Goal: Information Seeking & Learning: Find specific fact

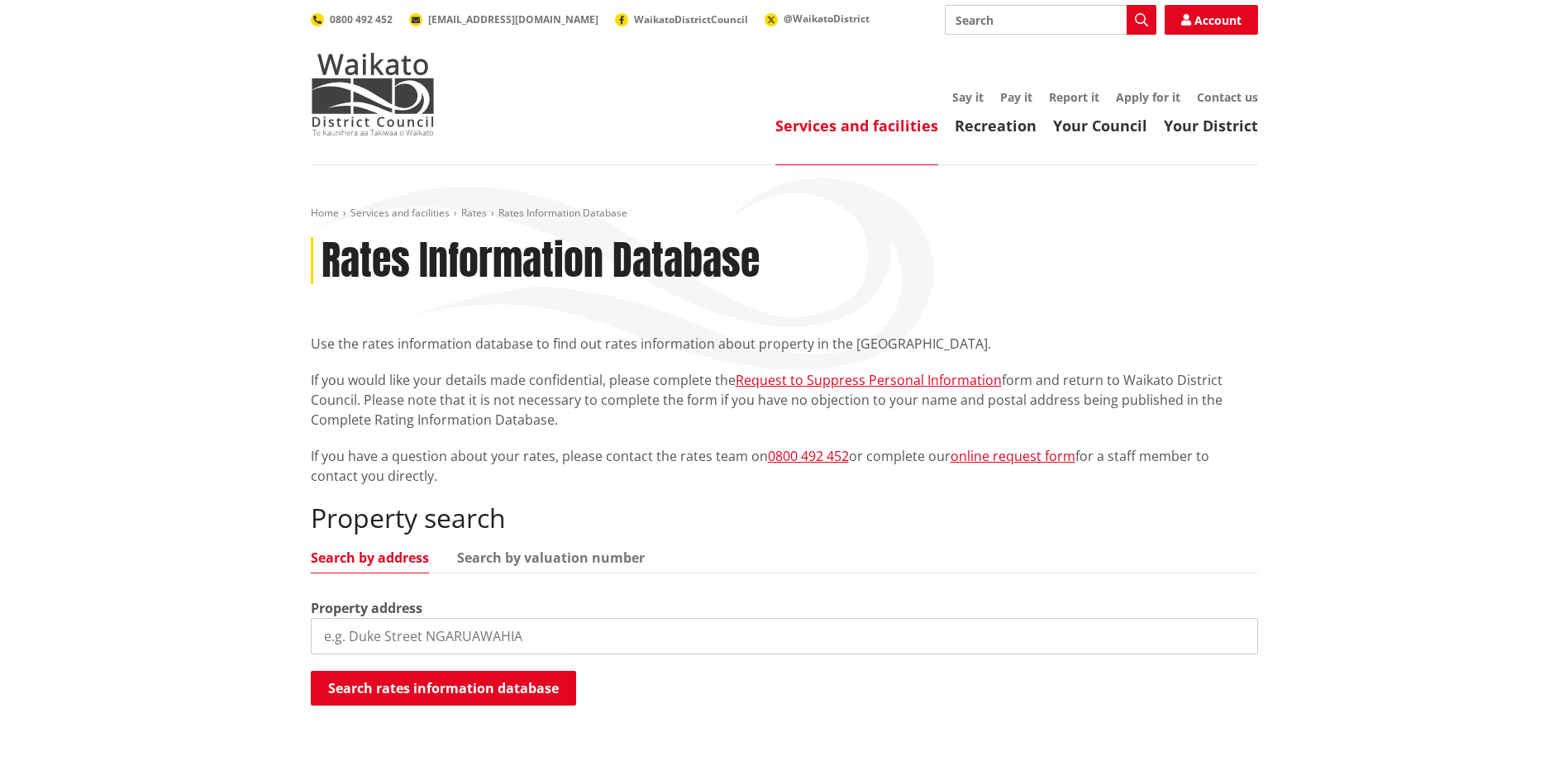
scroll to position [166, 0]
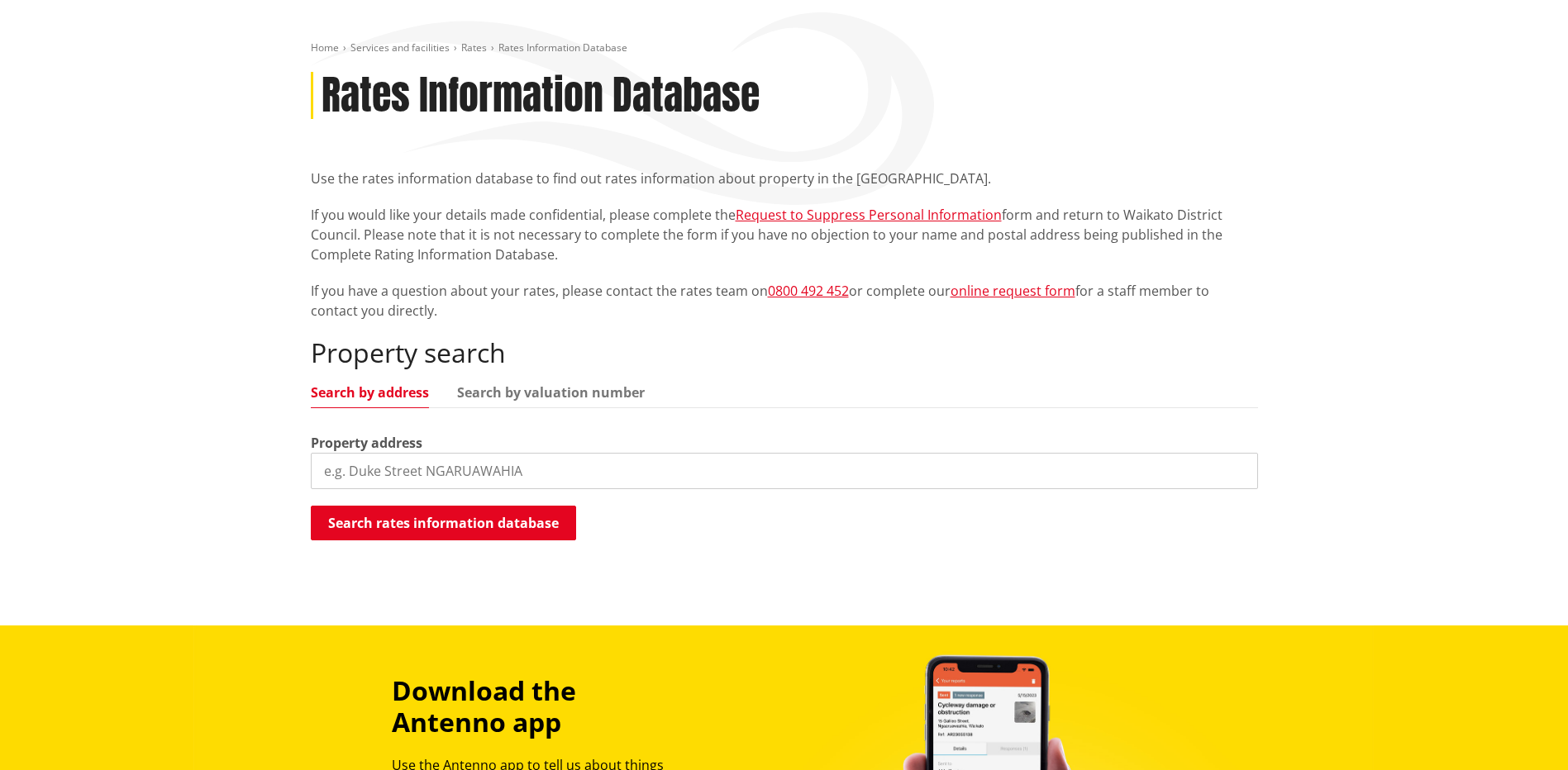
click at [507, 474] on input "search" at bounding box center [784, 470] width 947 height 36
click at [360, 474] on input "590 matangi road" at bounding box center [784, 470] width 947 height 36
type input "590 Matangi road"
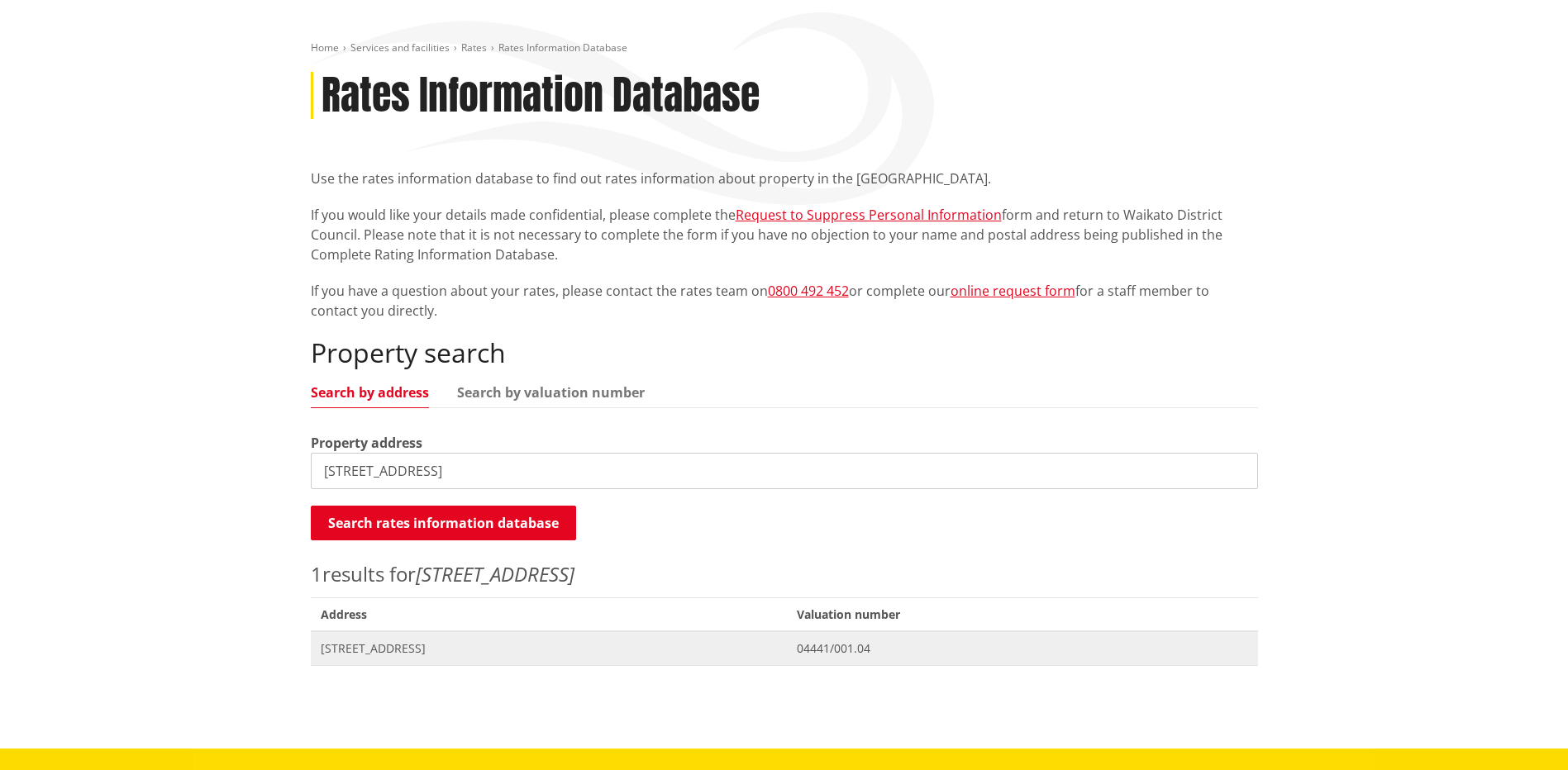
click at [451, 650] on span "[STREET_ADDRESS]" at bounding box center [548, 649] width 457 height 17
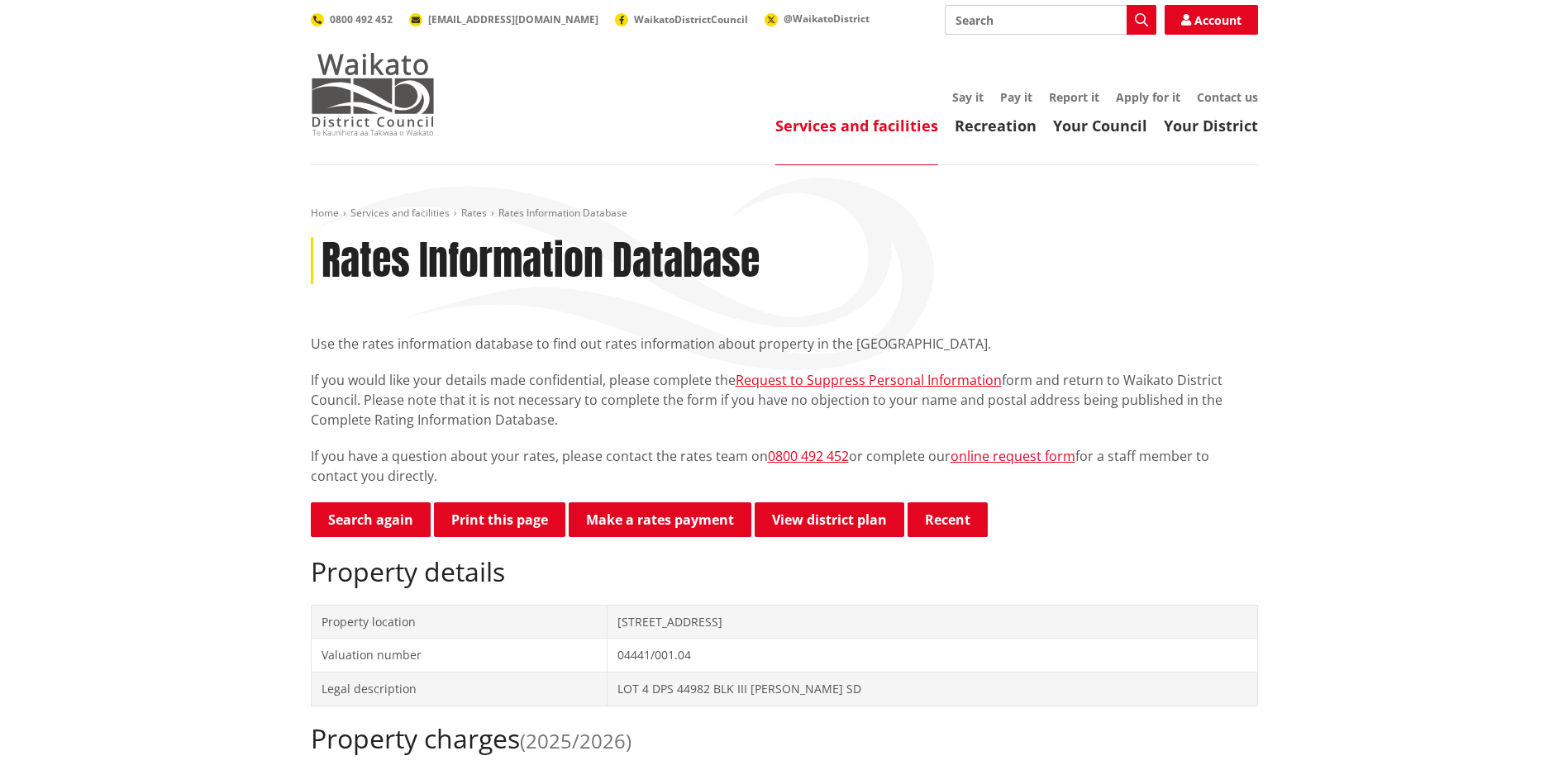
click at [376, 106] on img at bounding box center [372, 94] width 124 height 82
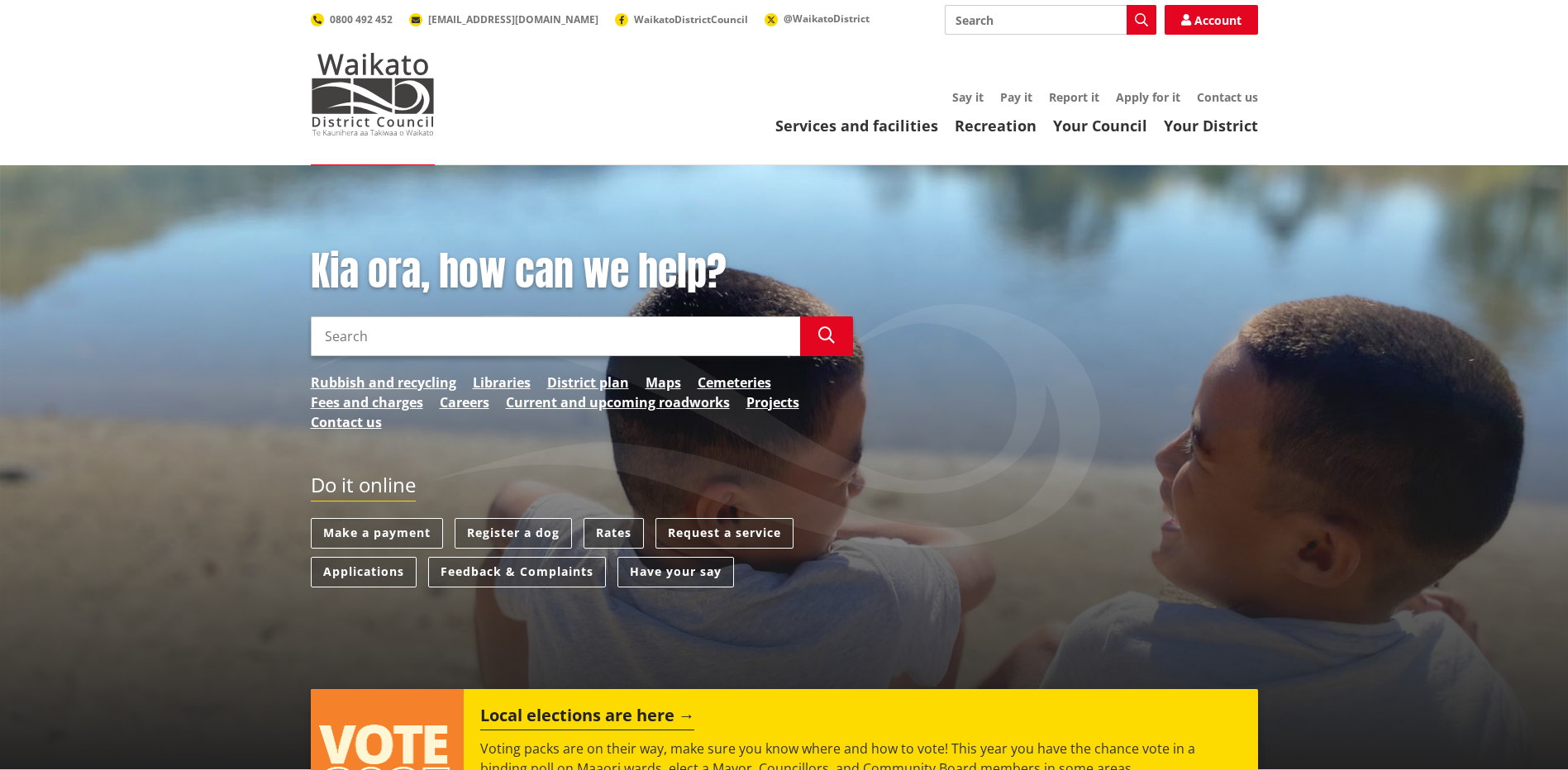
click at [623, 532] on link "Rates" at bounding box center [614, 533] width 61 height 30
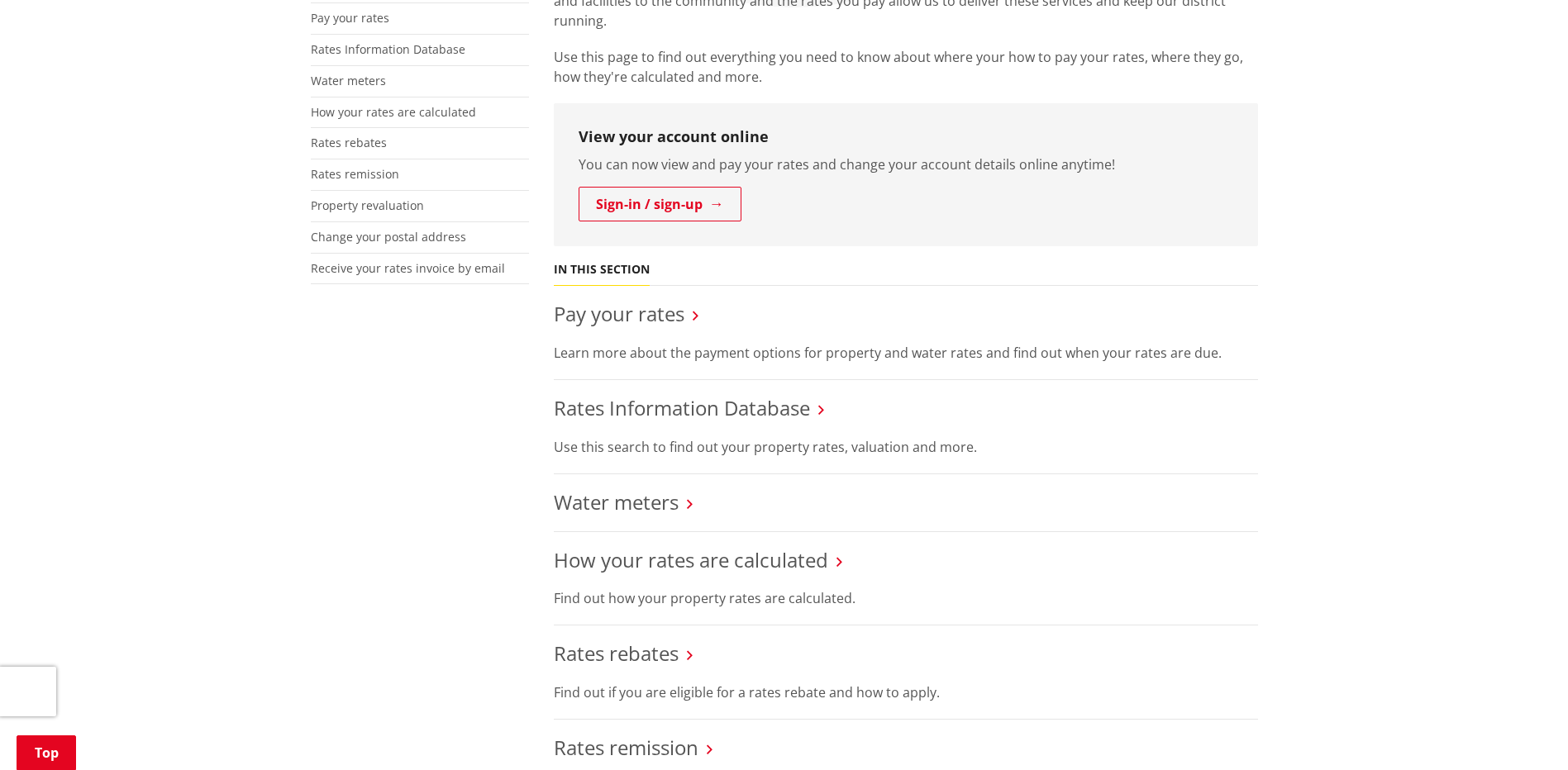
scroll to position [331, 0]
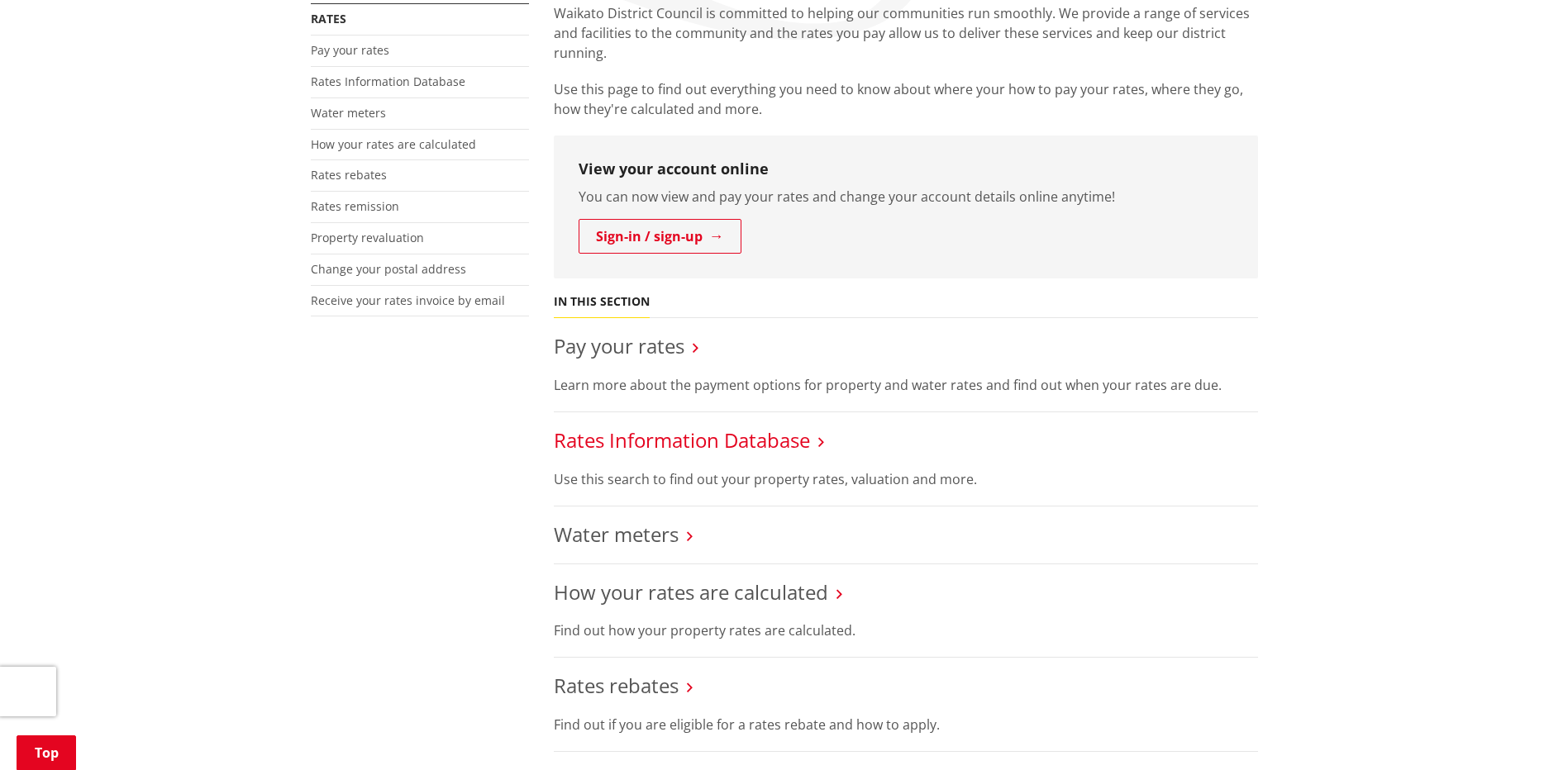
click at [802, 445] on link "Rates Information Database" at bounding box center [682, 440] width 257 height 27
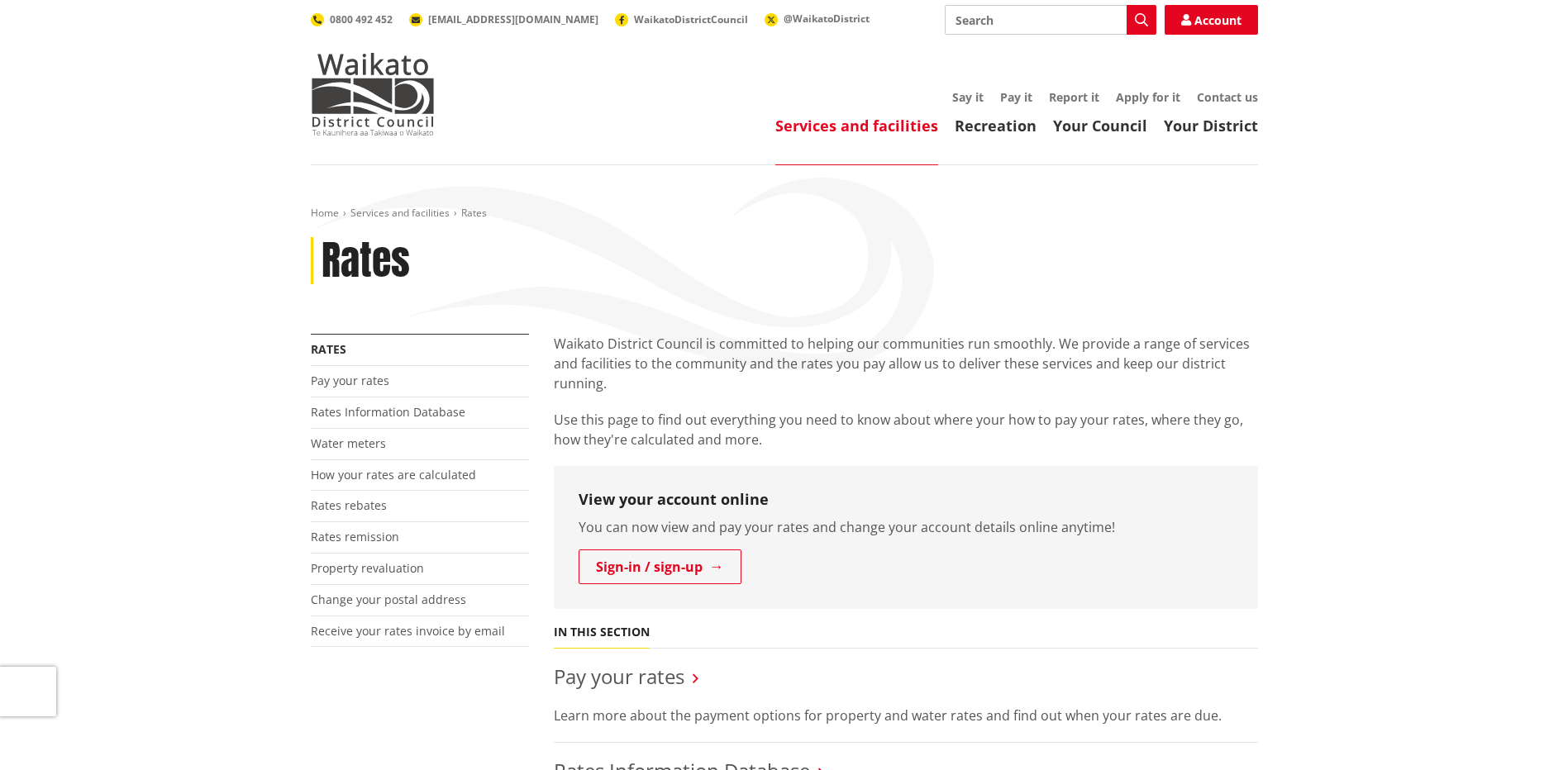
click at [362, 392] on li "Pay your rates" at bounding box center [419, 382] width 218 height 31
click at [382, 412] on link "Rates Information Database" at bounding box center [388, 412] width 155 height 16
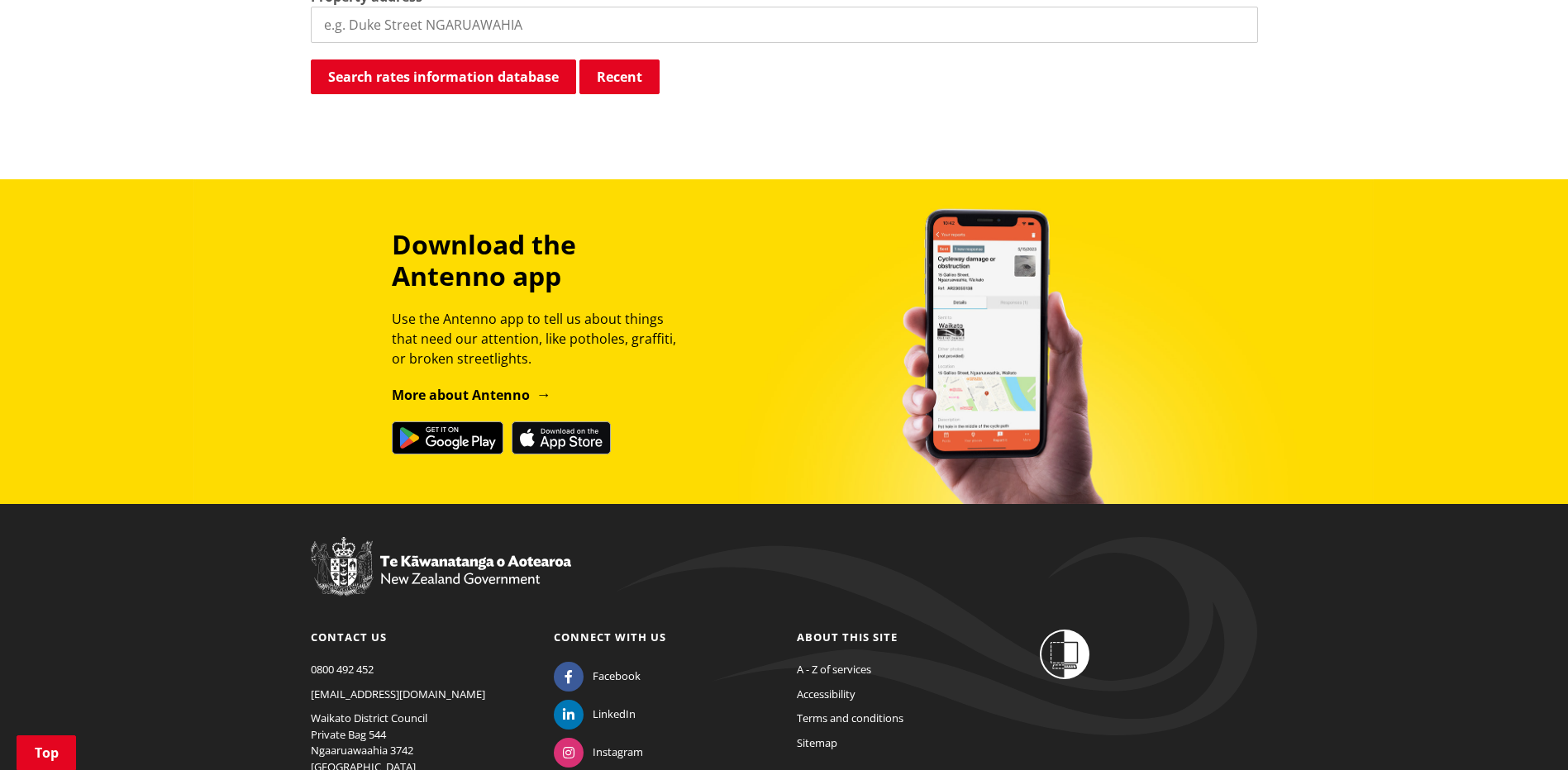
scroll to position [749, 0]
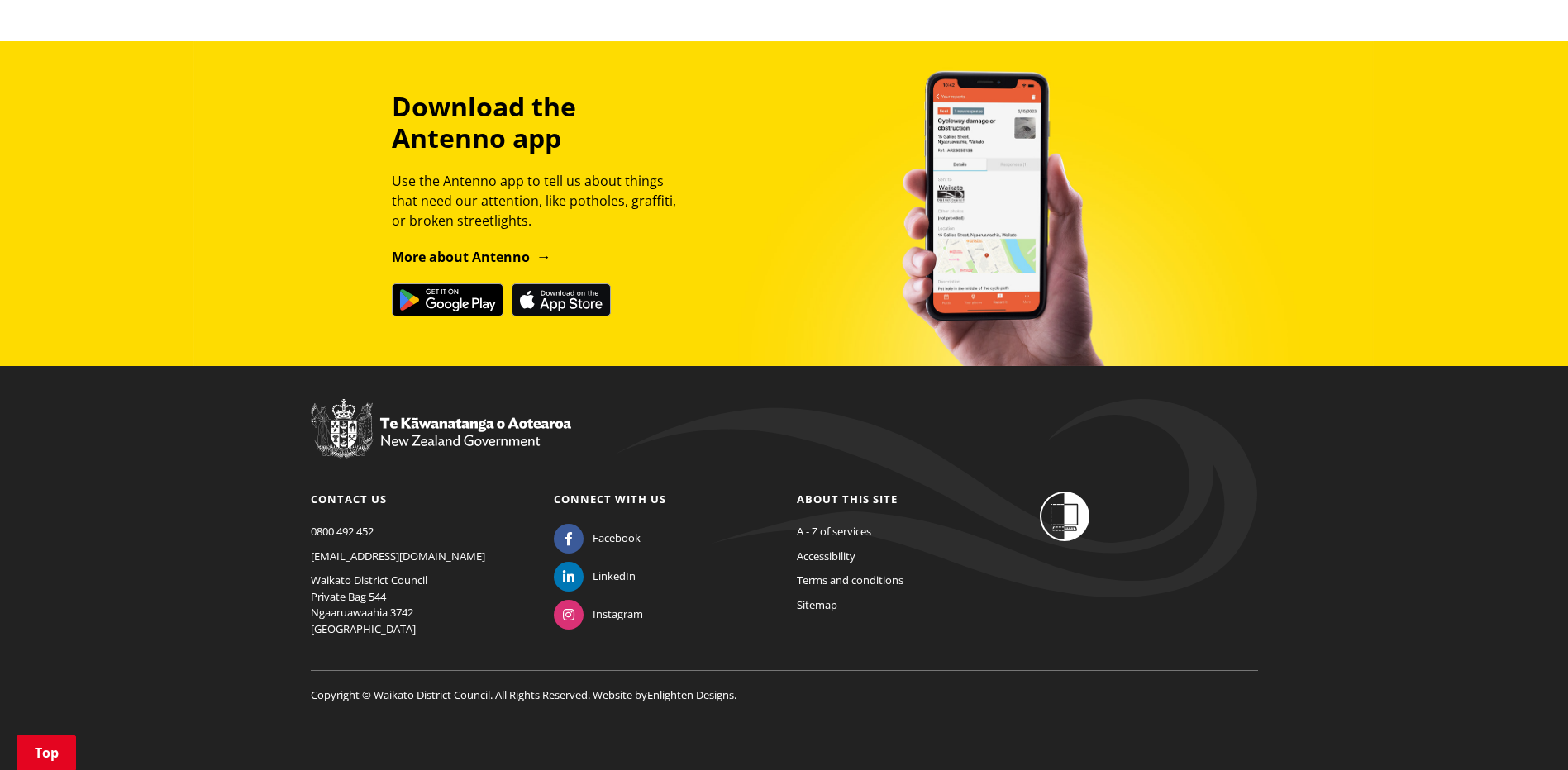
drag, startPoint x: 252, startPoint y: 465, endPoint x: 252, endPoint y: 435, distance: 30.0
click at [252, 465] on footer "Contact us 0800 492 452 info@waidc.govt.nz Waikato District Council Private Bag…" at bounding box center [784, 568] width 1568 height 405
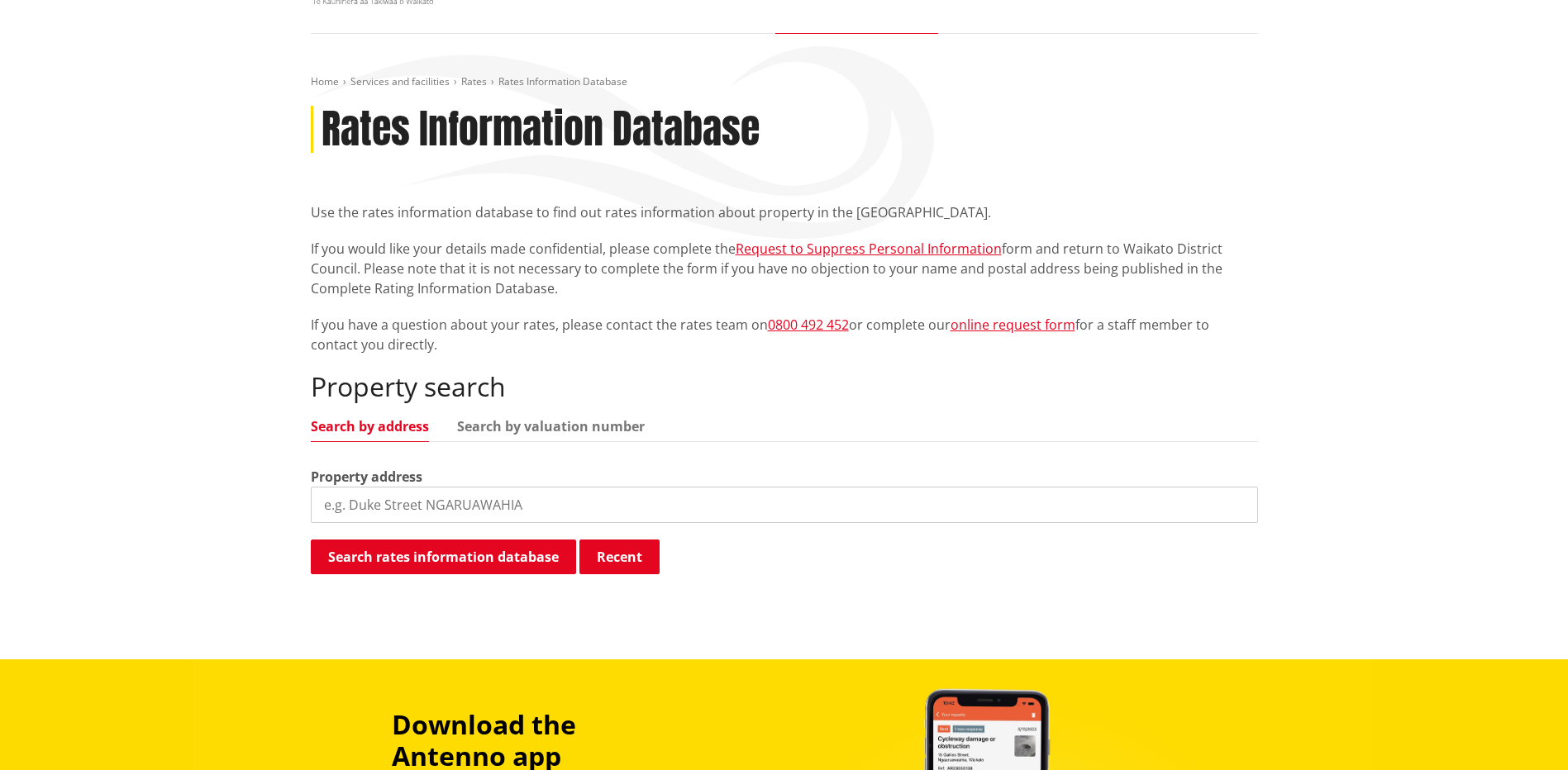
scroll to position [0, 0]
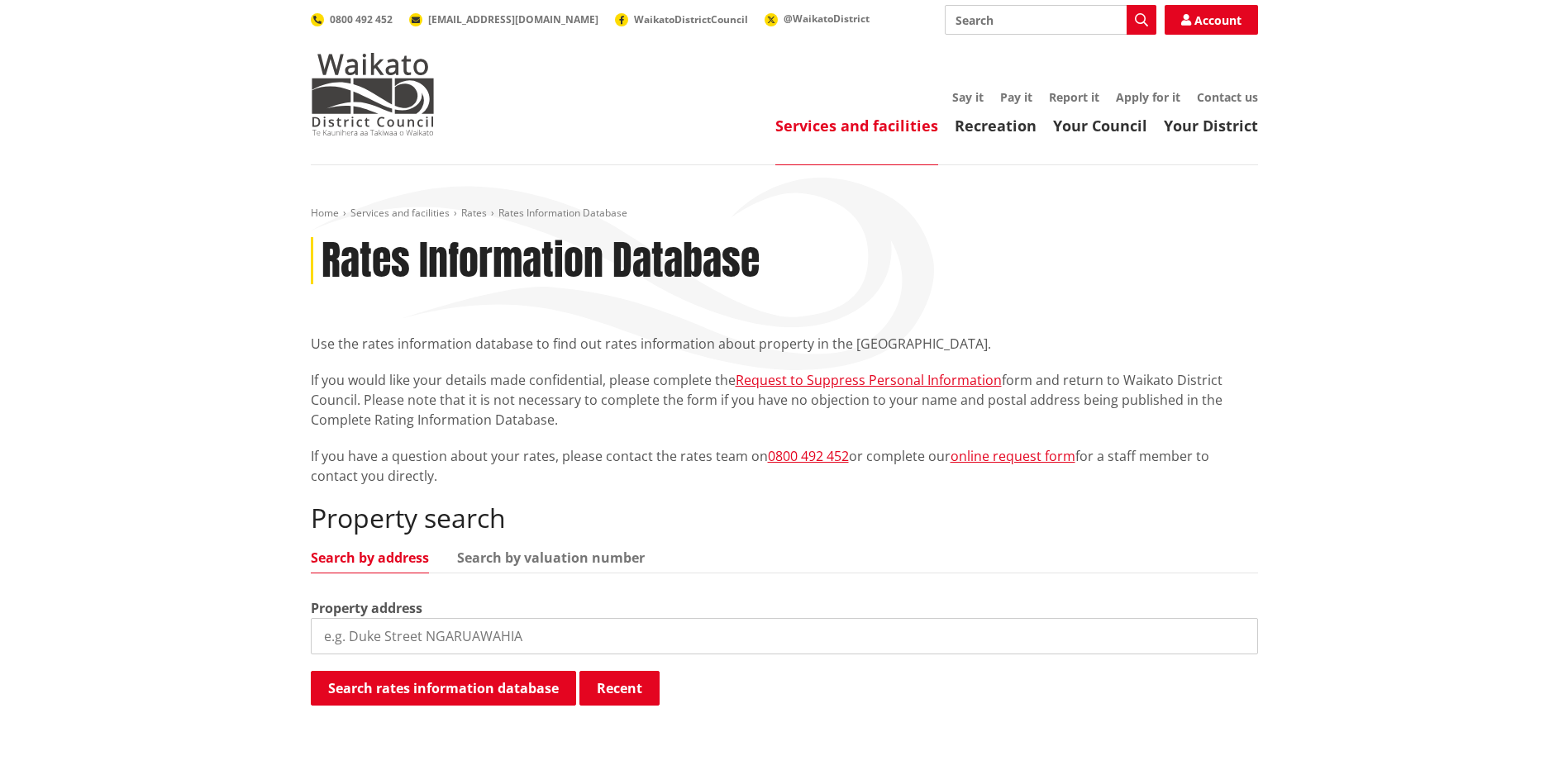
click at [454, 639] on input "search" at bounding box center [784, 636] width 947 height 36
type input "590 matangi road"
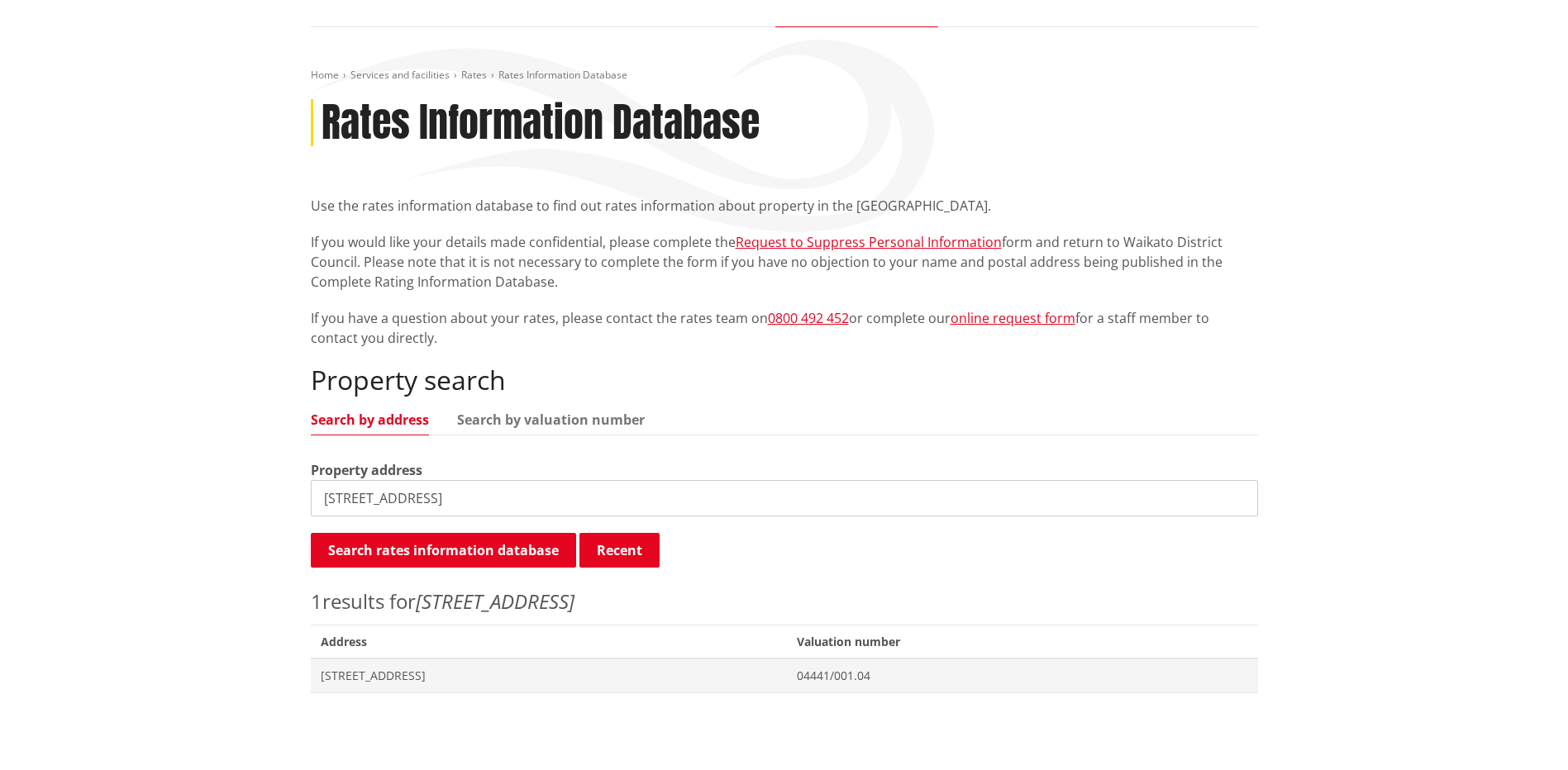
scroll to position [331, 0]
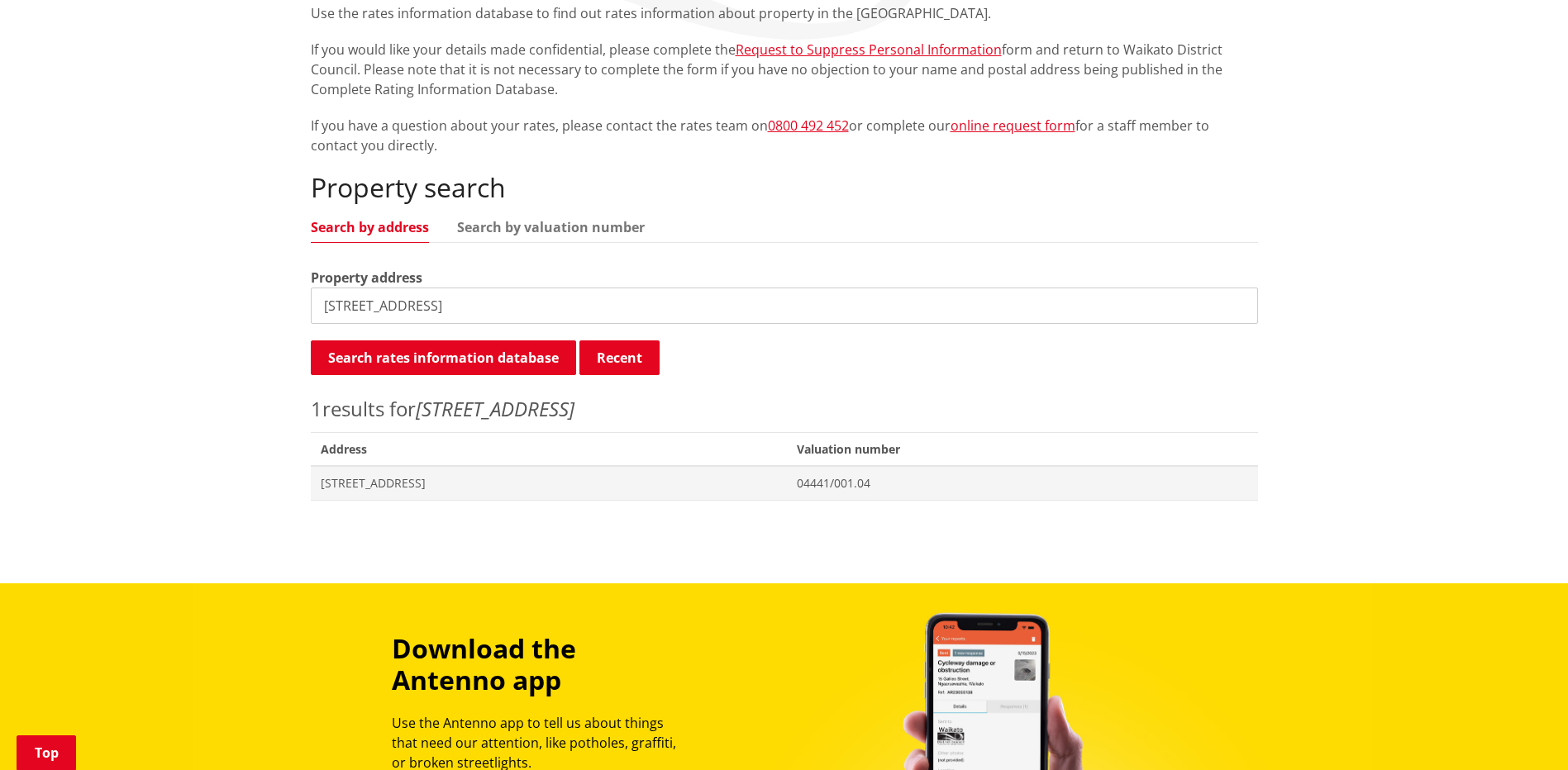
drag, startPoint x: 919, startPoint y: 483, endPoint x: 846, endPoint y: 574, distance: 116.7
click at [847, 575] on div "Home Services and facilities Rates Rates Information Database Rates Information…" at bounding box center [784, 209] width 1568 height 749
click at [778, 478] on span "[STREET_ADDRESS]" at bounding box center [548, 483] width 457 height 17
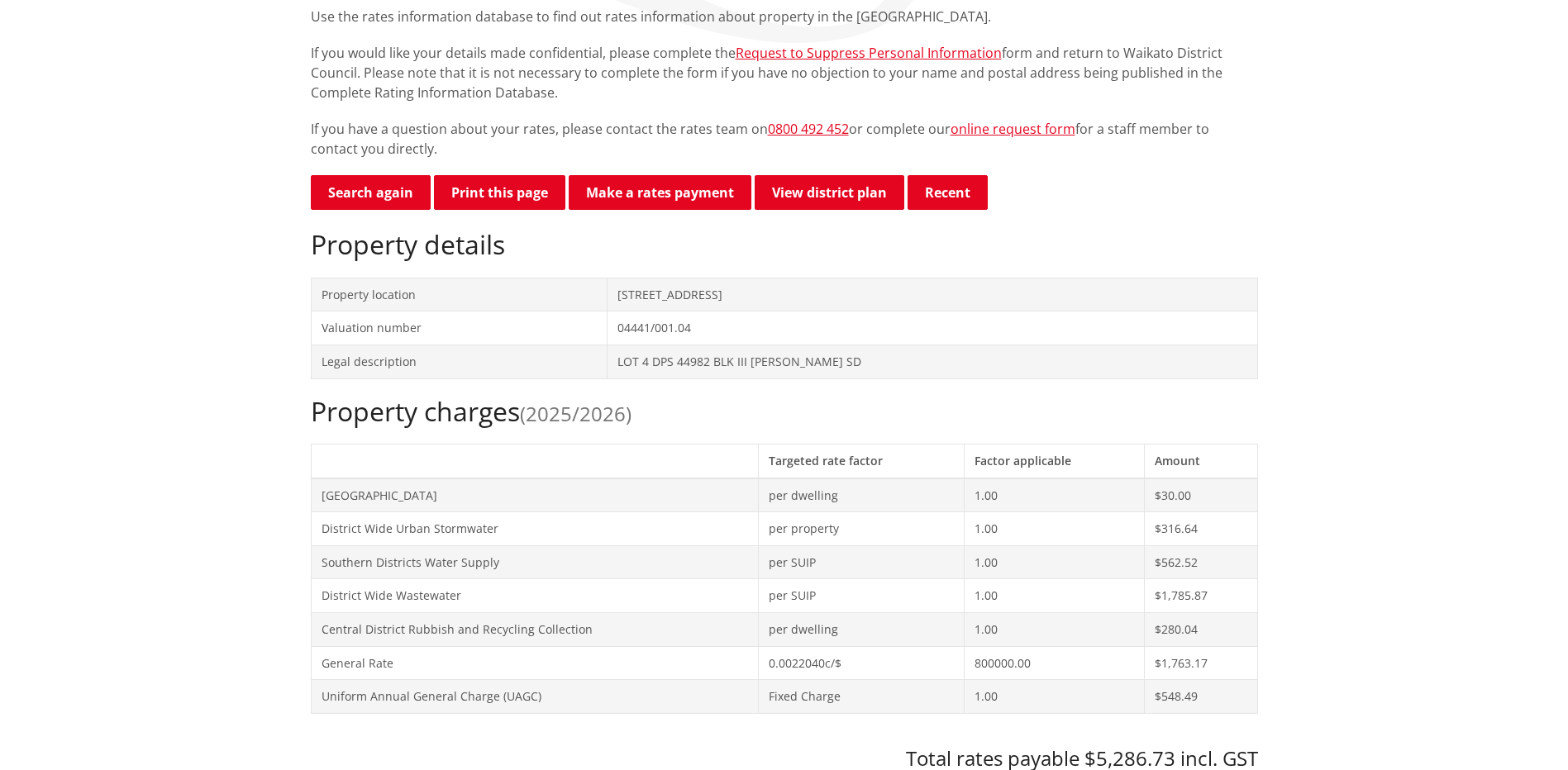
scroll to position [331, 0]
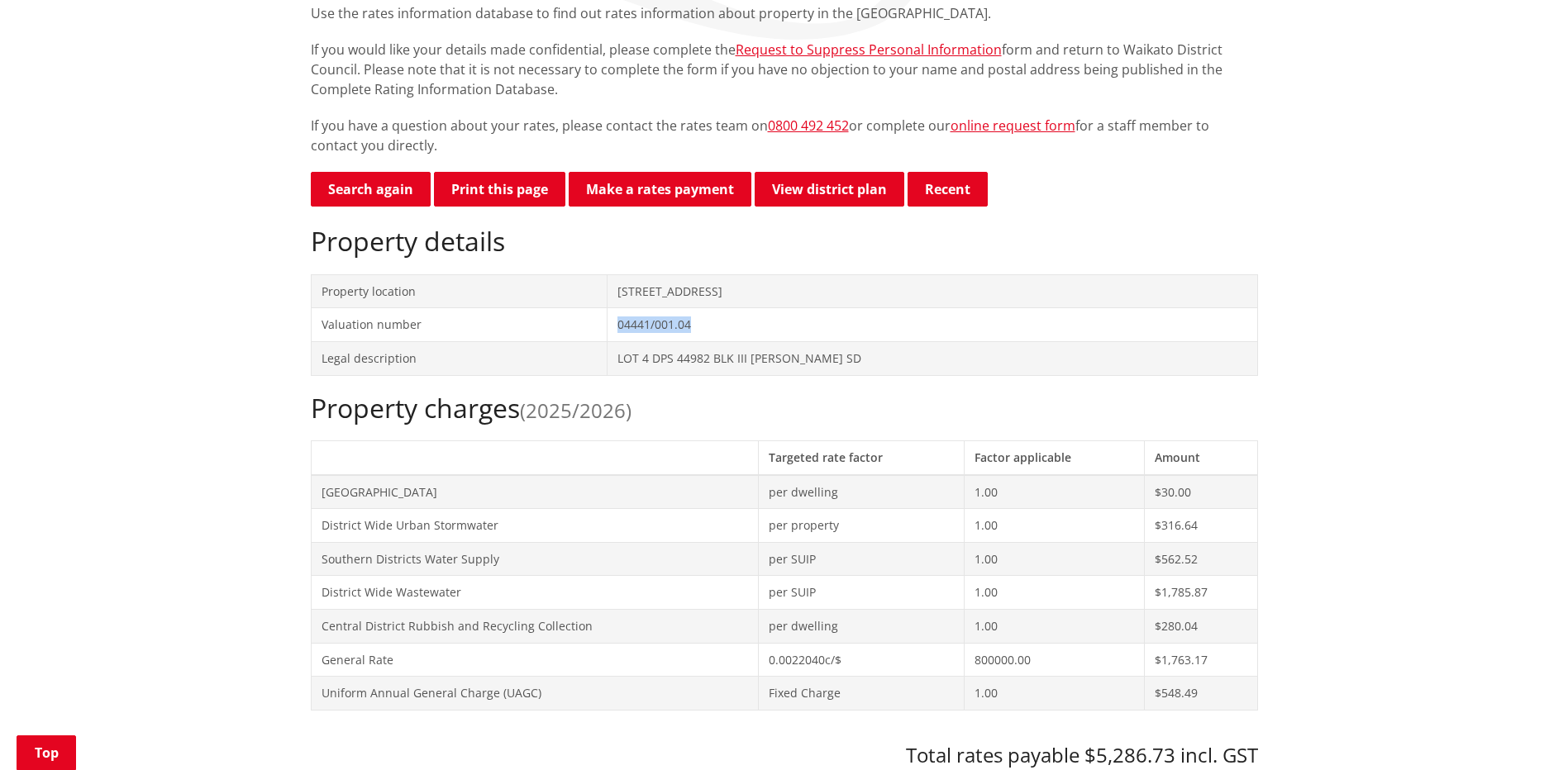
drag, startPoint x: 715, startPoint y: 324, endPoint x: 638, endPoint y: 327, distance: 77.1
click at [638, 327] on td "04441/001.04" at bounding box center [931, 325] width 649 height 34
copy td "04441/001.04"
drag, startPoint x: 872, startPoint y: 357, endPoint x: 644, endPoint y: 368, distance: 228.3
click at [644, 368] on td "LOT 4 DPS 44982 BLK III [PERSON_NAME] SD" at bounding box center [931, 359] width 649 height 34
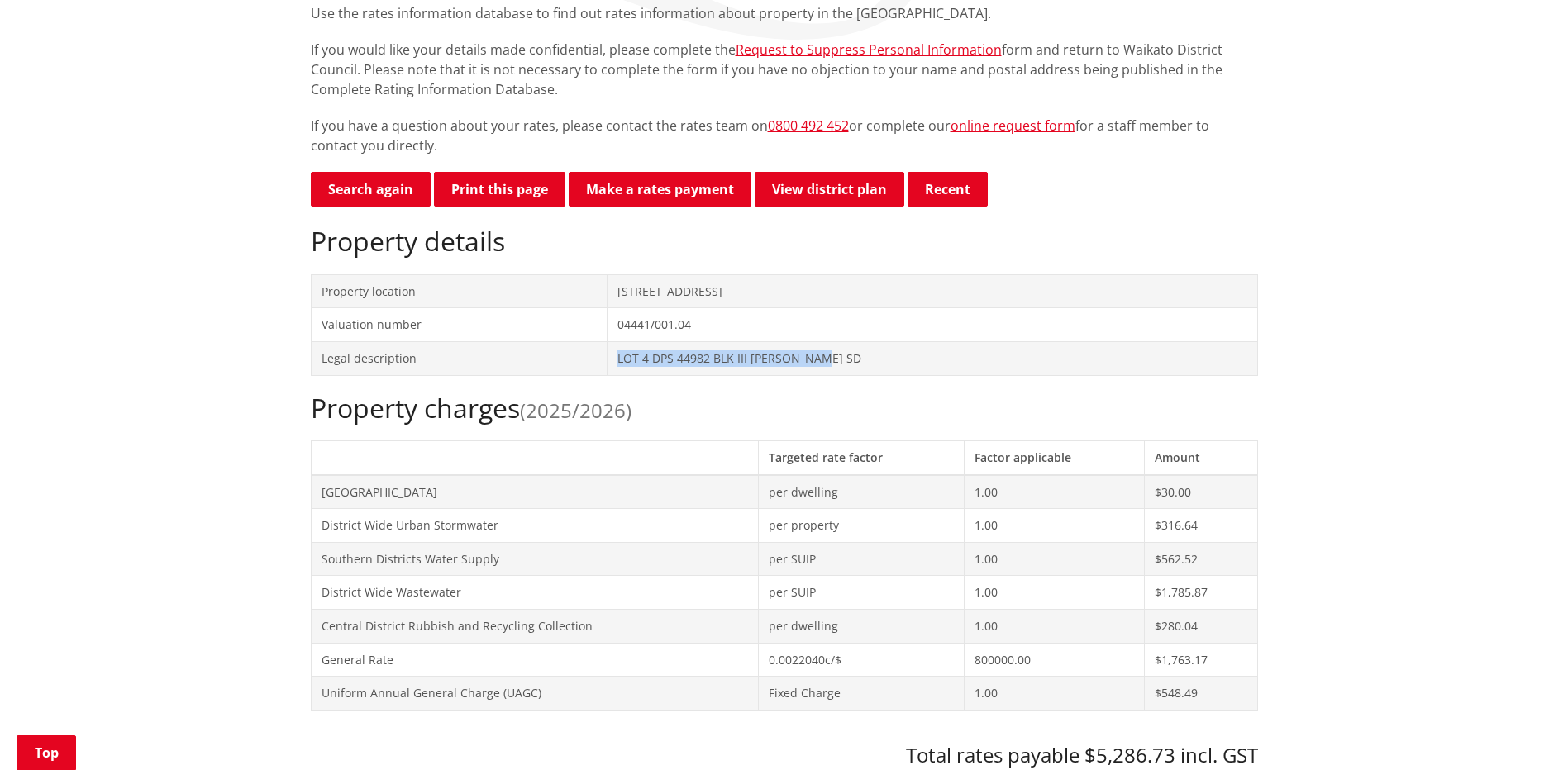
copy td "LOT 4 DPS 44982 BLK III [PERSON_NAME] SD"
